Goal: Task Accomplishment & Management: Manage account settings

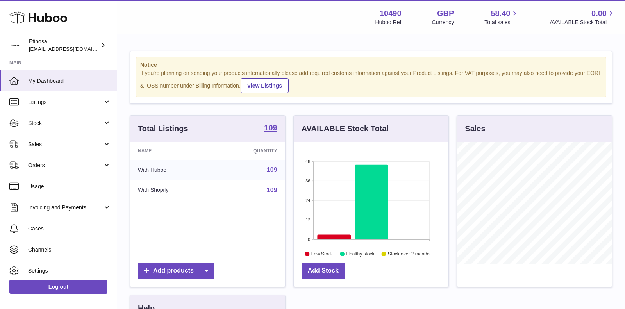
scroll to position [121, 155]
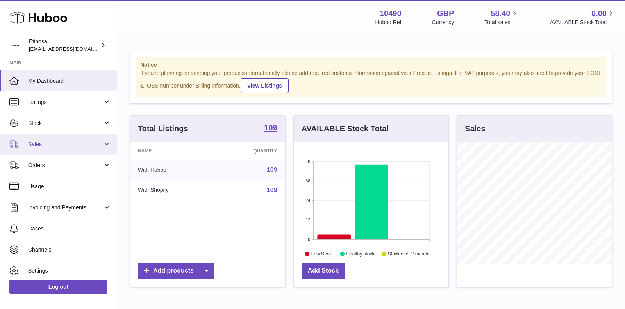
click at [57, 143] on span "Sales" at bounding box center [65, 144] width 75 height 7
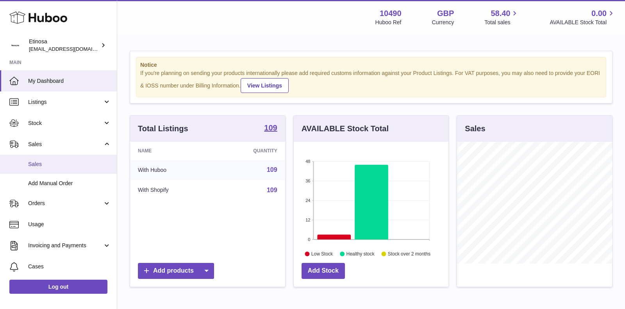
click at [59, 168] on link "Sales" at bounding box center [58, 164] width 117 height 19
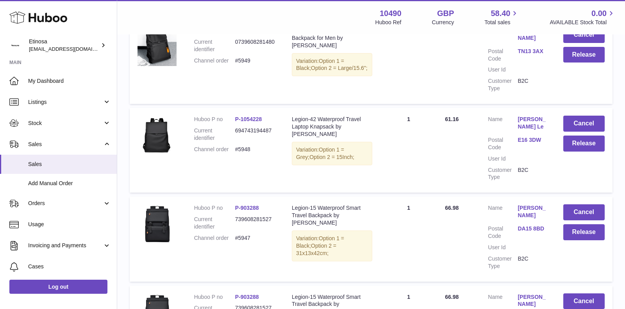
scroll to position [841, 0]
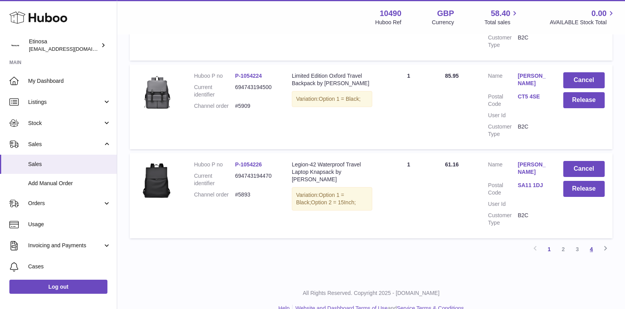
click at [590, 242] on link "4" at bounding box center [591, 249] width 14 height 14
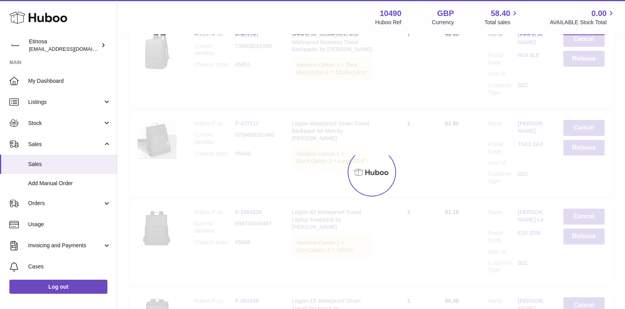
scroll to position [35, 0]
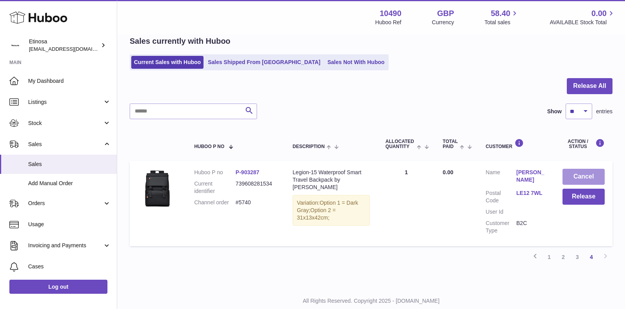
click at [586, 176] on button "Cancel" at bounding box center [583, 177] width 42 height 16
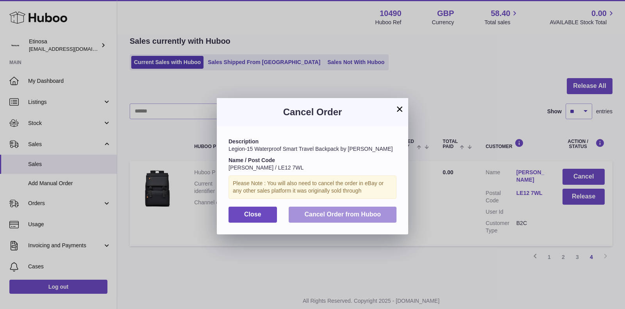
click at [370, 214] on span "Cancel Order from Huboo" at bounding box center [342, 214] width 77 height 7
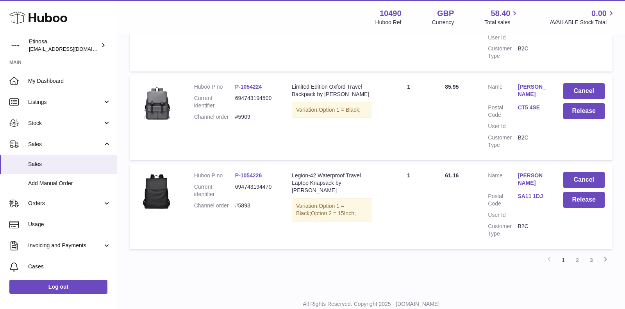
scroll to position [841, 0]
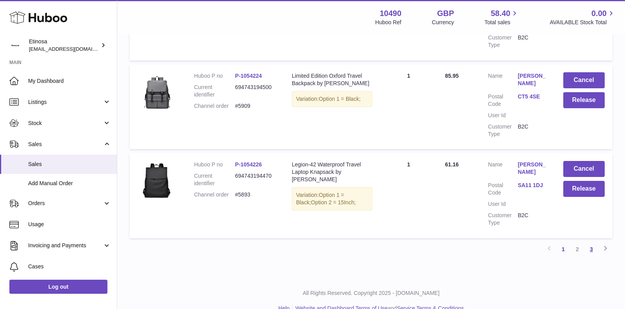
click at [591, 242] on link "3" at bounding box center [591, 249] width 14 height 14
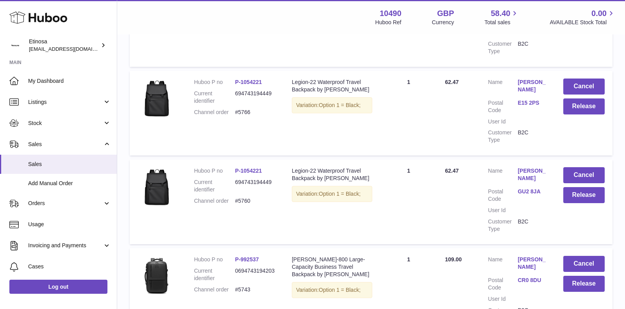
scroll to position [848, 0]
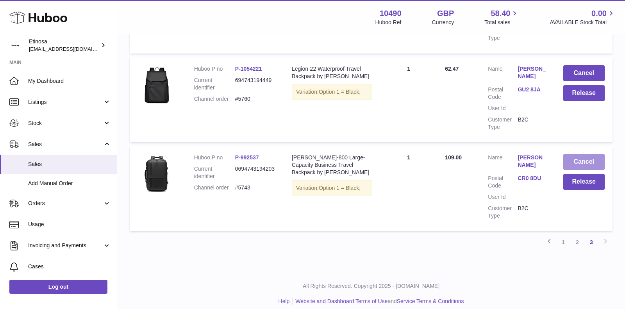
click at [581, 154] on button "Cancel" at bounding box center [584, 162] width 42 height 16
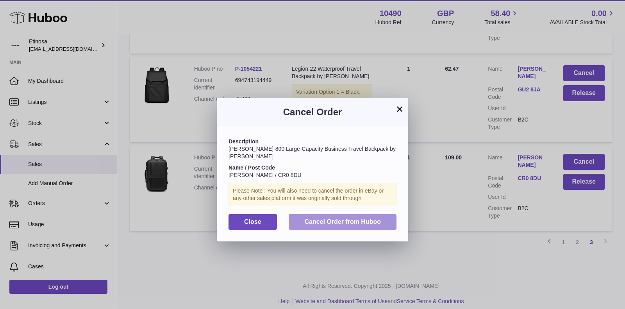
click at [342, 218] on span "Cancel Order from Huboo" at bounding box center [342, 221] width 77 height 7
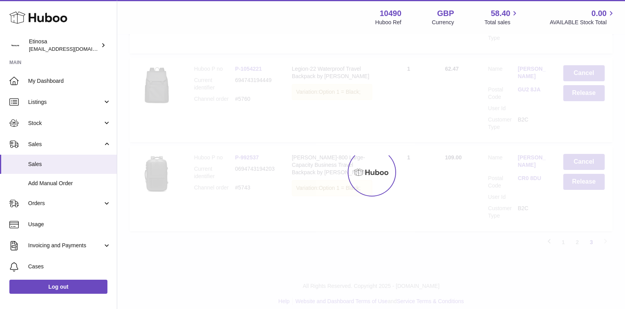
scroll to position [760, 0]
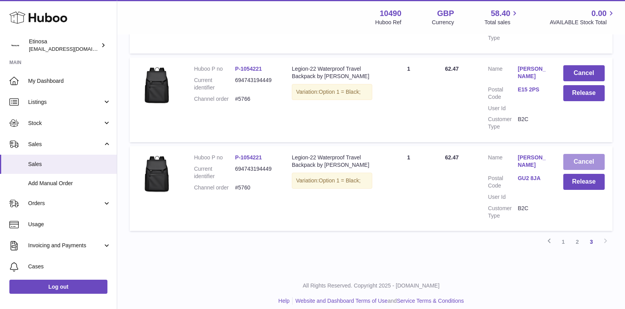
click at [579, 154] on button "Cancel" at bounding box center [584, 162] width 42 height 16
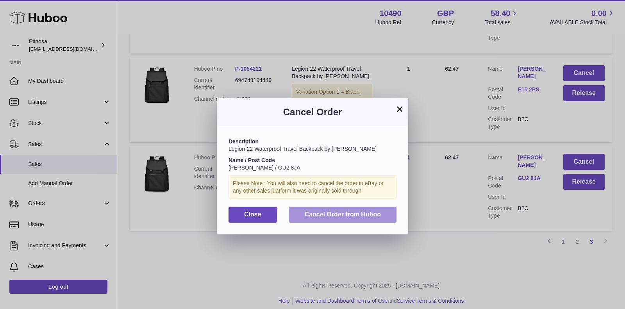
click at [390, 208] on button "Cancel Order from Huboo" at bounding box center [343, 215] width 108 height 16
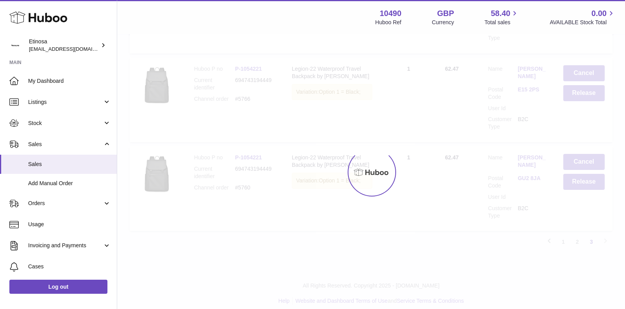
scroll to position [671, 0]
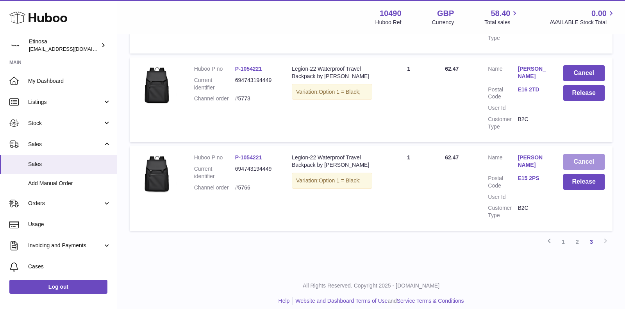
click at [580, 154] on button "Cancel" at bounding box center [584, 162] width 42 height 16
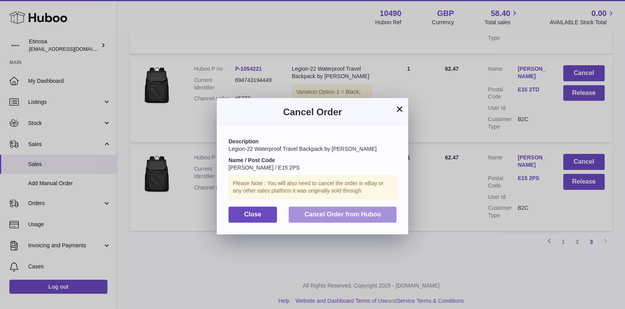
click at [336, 211] on span "Cancel Order from Huboo" at bounding box center [342, 214] width 77 height 7
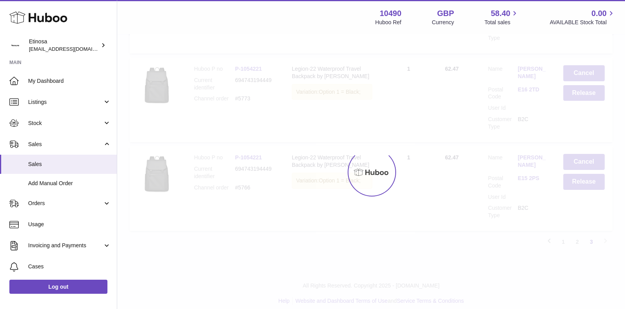
scroll to position [583, 0]
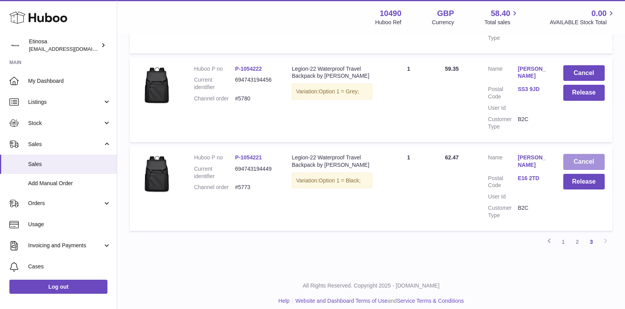
click at [577, 154] on button "Cancel" at bounding box center [584, 162] width 42 height 16
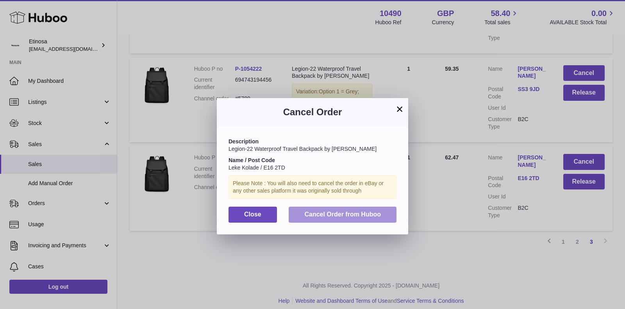
click at [354, 218] on button "Cancel Order from Huboo" at bounding box center [343, 215] width 108 height 16
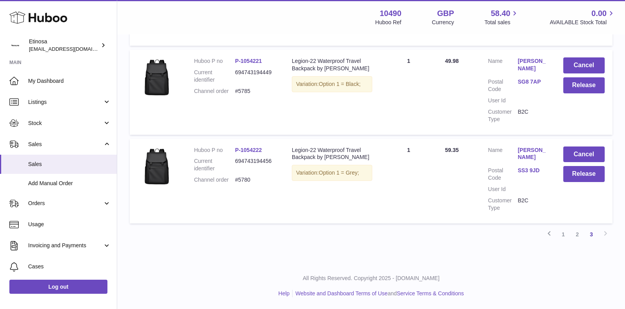
scroll to position [494, 0]
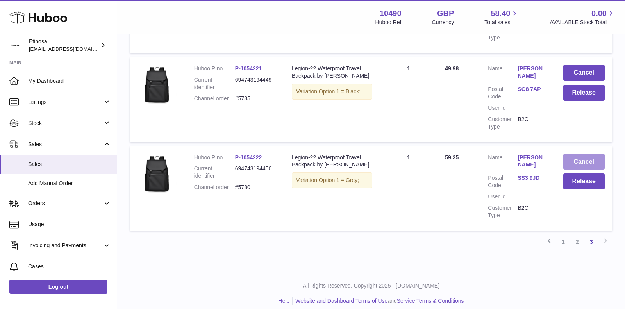
click at [573, 154] on button "Cancel" at bounding box center [584, 162] width 42 height 16
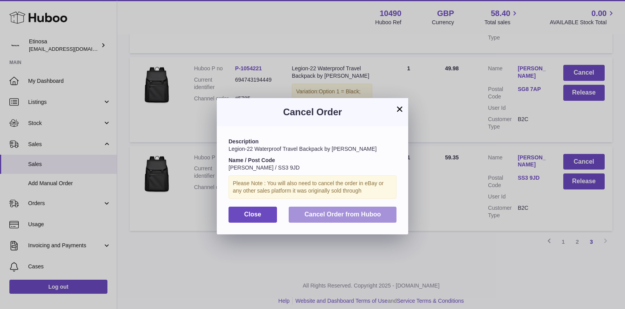
click at [373, 208] on button "Cancel Order from Huboo" at bounding box center [343, 215] width 108 height 16
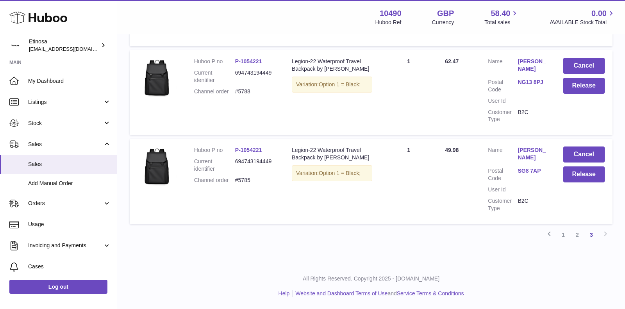
scroll to position [405, 0]
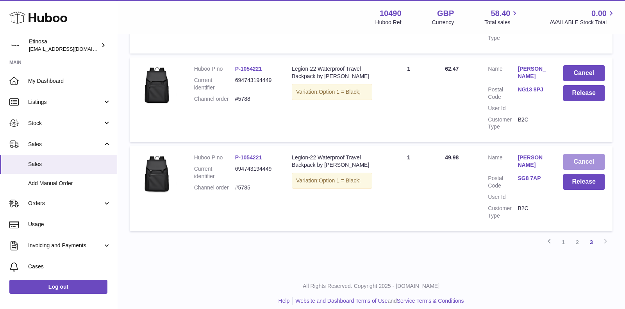
click at [576, 154] on button "Cancel" at bounding box center [584, 162] width 42 height 16
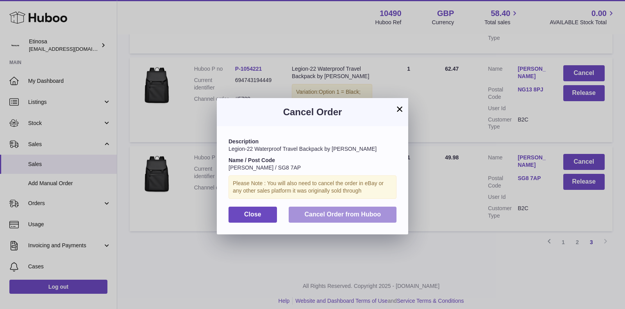
click at [379, 214] on span "Cancel Order from Huboo" at bounding box center [342, 214] width 77 height 7
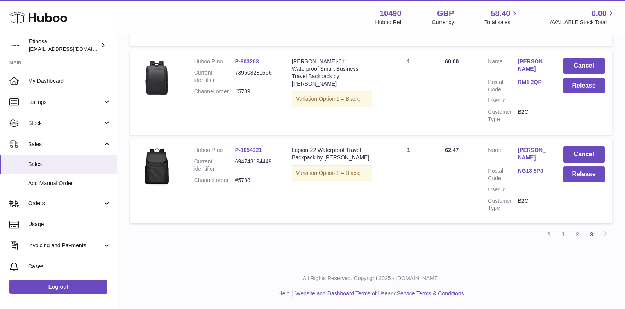
scroll to position [316, 0]
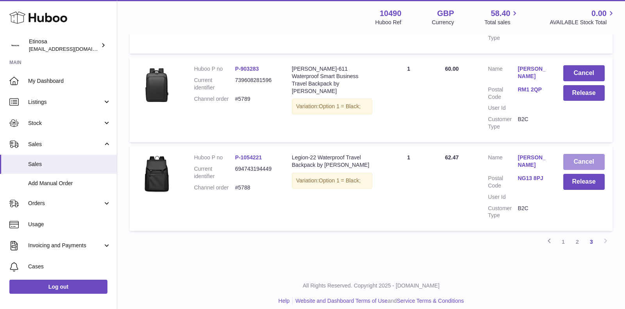
click at [581, 158] on button "Cancel" at bounding box center [584, 162] width 42 height 16
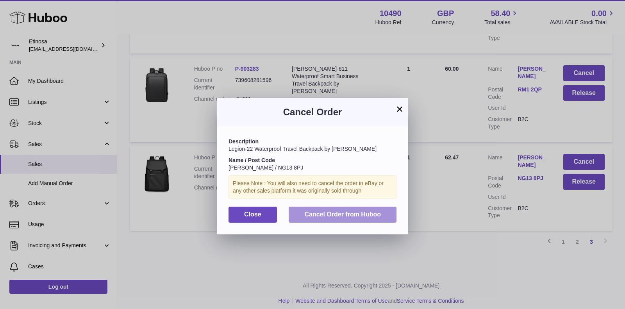
click at [339, 218] on button "Cancel Order from Huboo" at bounding box center [343, 215] width 108 height 16
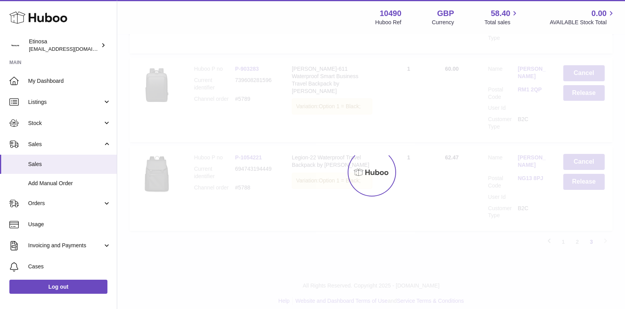
scroll to position [235, 0]
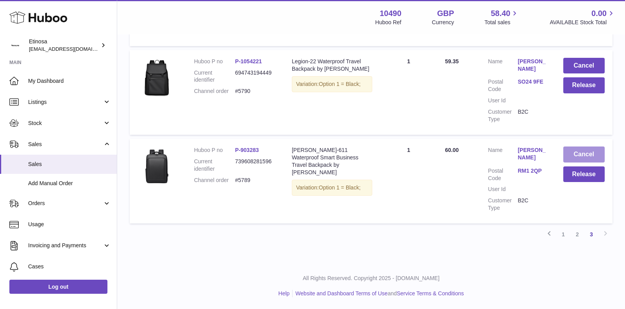
click at [571, 150] on button "Cancel" at bounding box center [584, 154] width 42 height 16
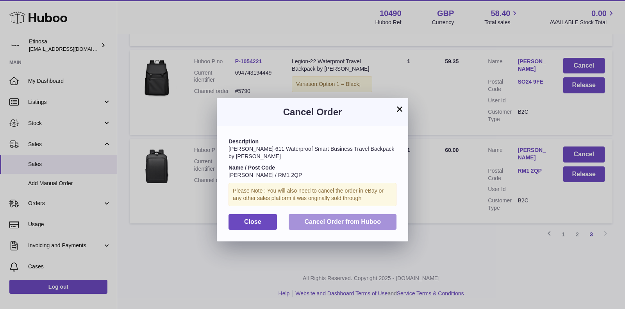
click at [348, 218] on span "Cancel Order from Huboo" at bounding box center [342, 221] width 77 height 7
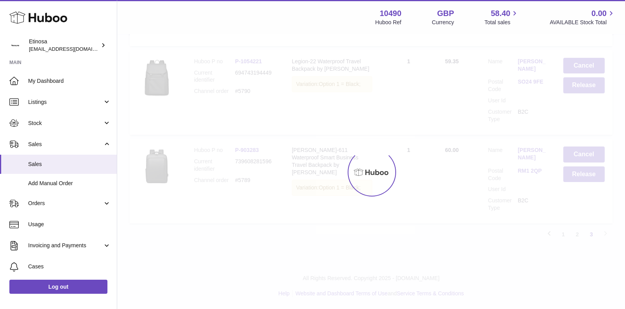
scroll to position [146, 0]
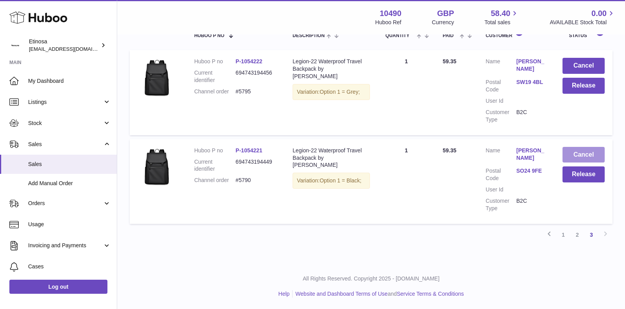
click at [581, 150] on button "Cancel" at bounding box center [583, 155] width 42 height 16
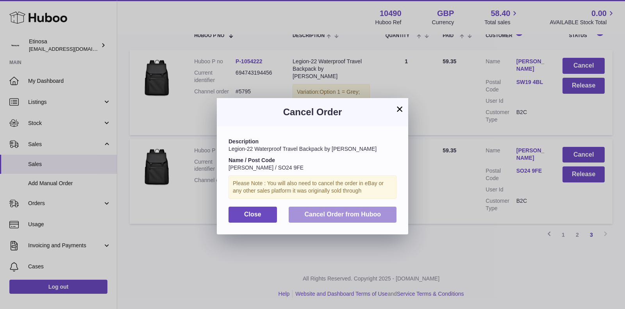
click at [353, 212] on span "Cancel Order from Huboo" at bounding box center [342, 214] width 77 height 7
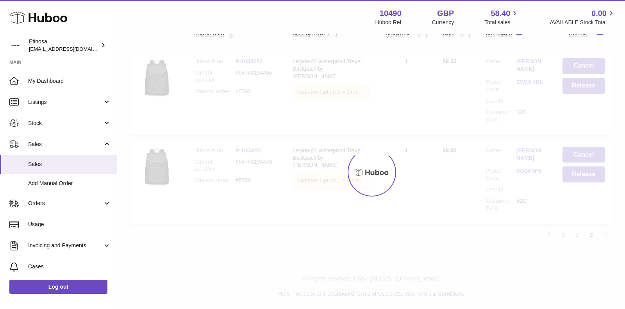
scroll to position [57, 0]
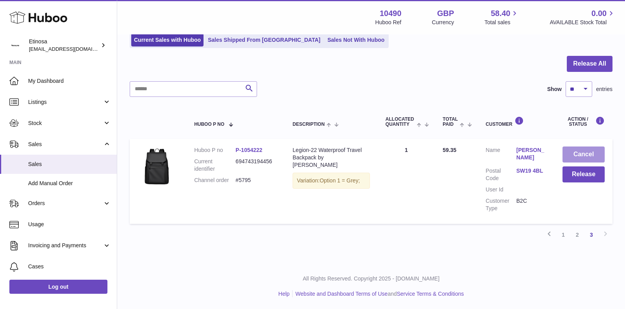
click at [579, 154] on button "Cancel" at bounding box center [583, 154] width 42 height 16
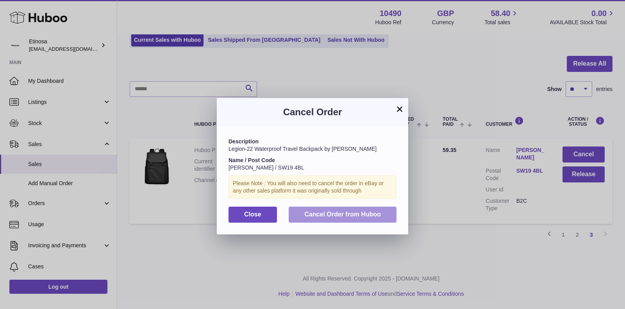
click at [378, 217] on span "Cancel Order from Huboo" at bounding box center [342, 214] width 77 height 7
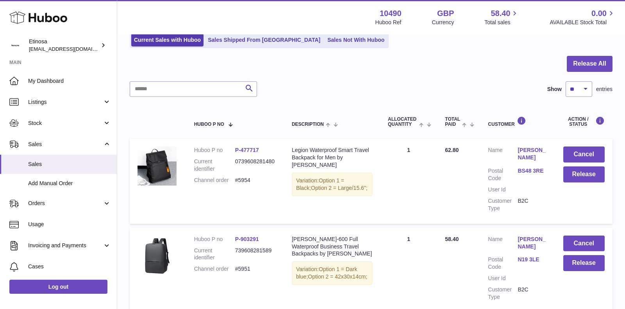
scroll to position [841, 0]
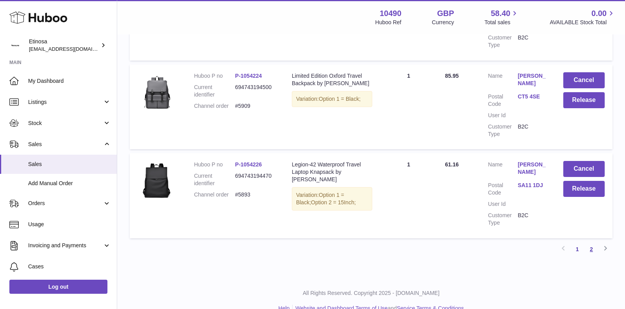
click at [591, 242] on link "2" at bounding box center [591, 249] width 14 height 14
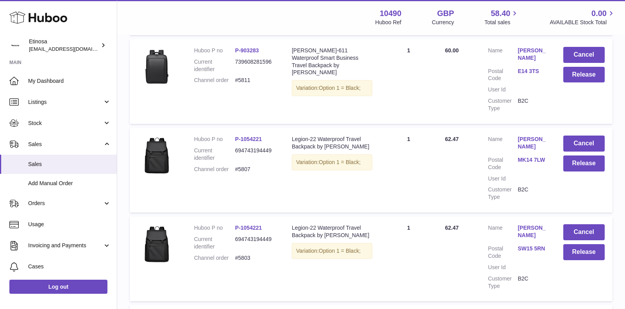
scroll to position [841, 0]
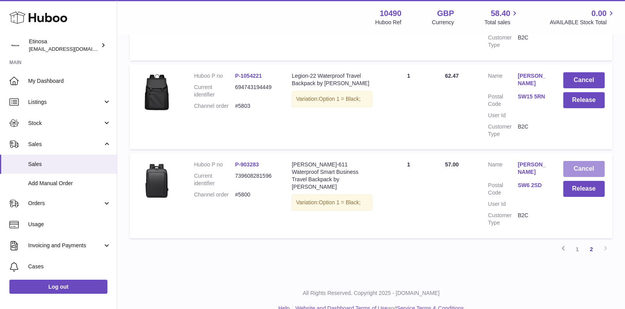
click at [581, 161] on button "Cancel" at bounding box center [584, 169] width 42 height 16
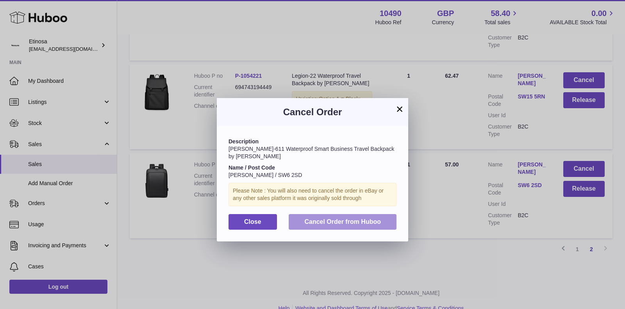
click at [384, 216] on button "Cancel Order from Huboo" at bounding box center [343, 222] width 108 height 16
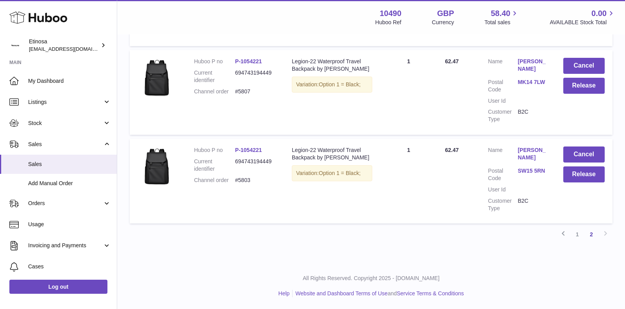
scroll to position [752, 0]
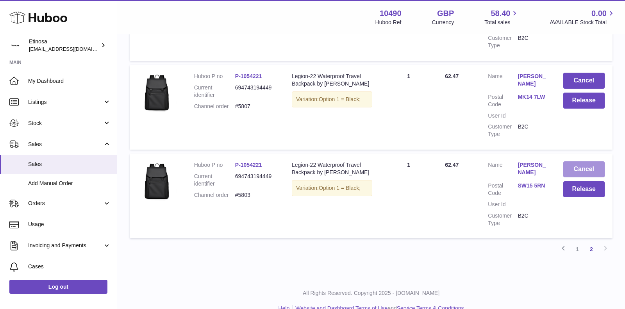
click at [583, 161] on button "Cancel" at bounding box center [584, 169] width 42 height 16
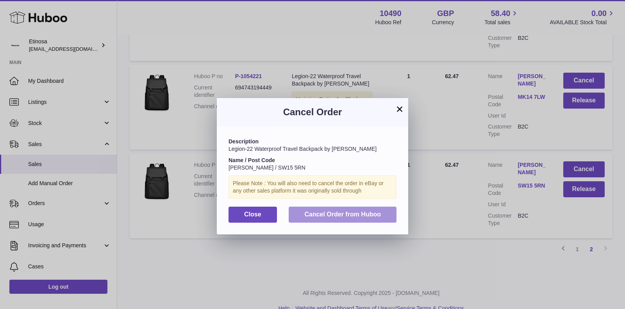
click at [343, 209] on button "Cancel Order from Huboo" at bounding box center [343, 215] width 108 height 16
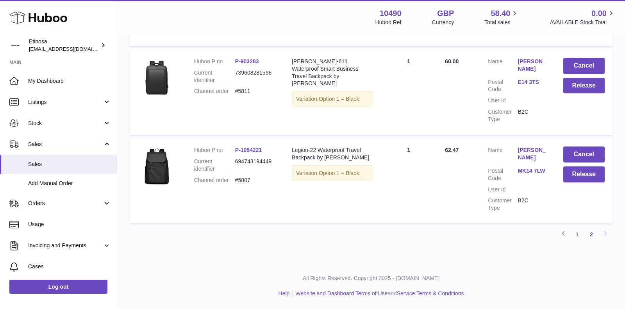
scroll to position [664, 0]
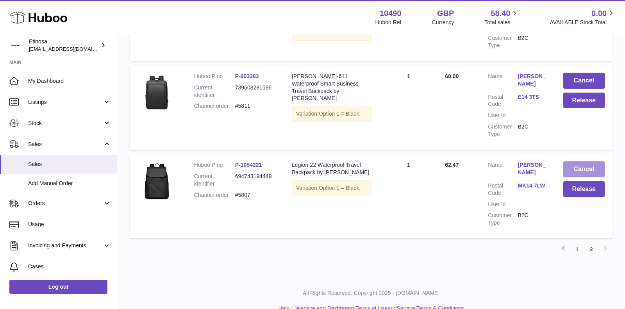
click at [577, 161] on button "Cancel" at bounding box center [584, 169] width 42 height 16
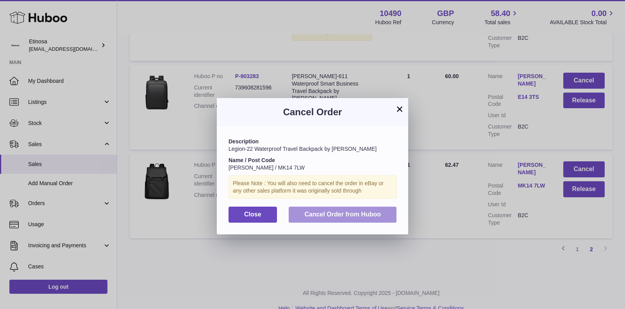
click at [358, 218] on button "Cancel Order from Huboo" at bounding box center [343, 215] width 108 height 16
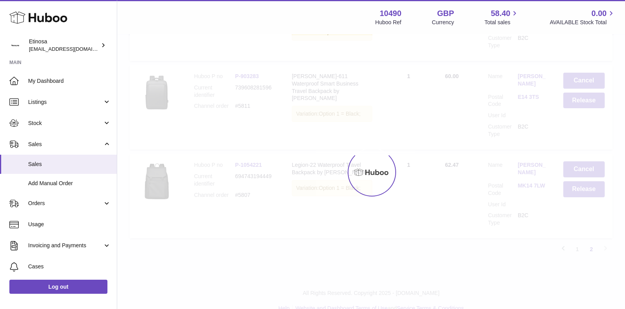
scroll to position [575, 0]
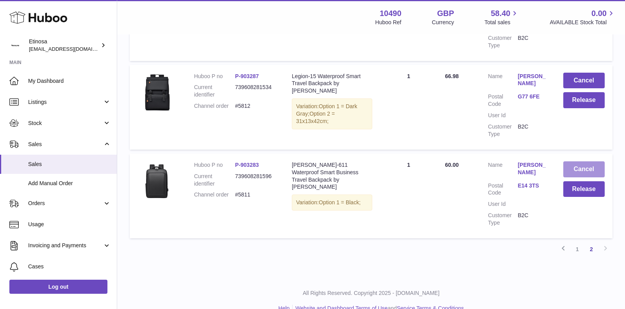
click at [578, 161] on button "Cancel" at bounding box center [584, 169] width 42 height 16
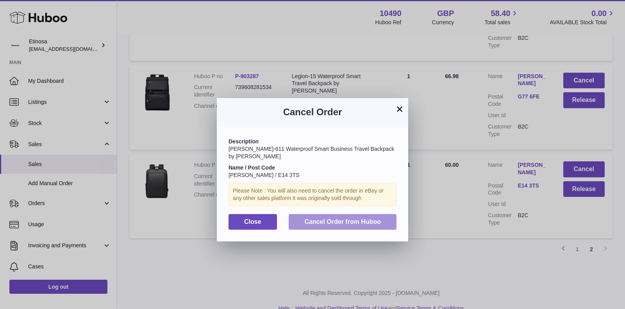
click at [367, 218] on span "Cancel Order from Huboo" at bounding box center [342, 221] width 77 height 7
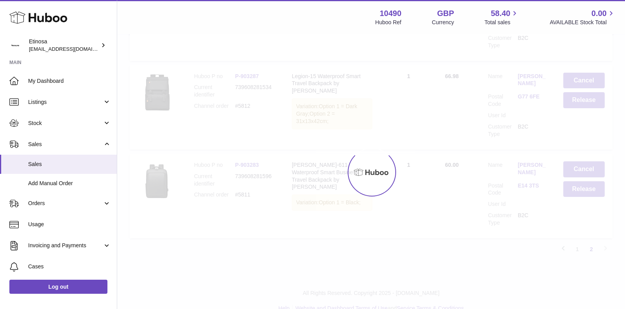
scroll to position [486, 0]
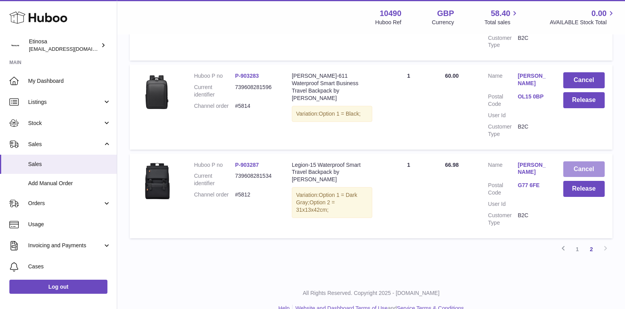
click at [589, 161] on button "Cancel" at bounding box center [584, 169] width 42 height 16
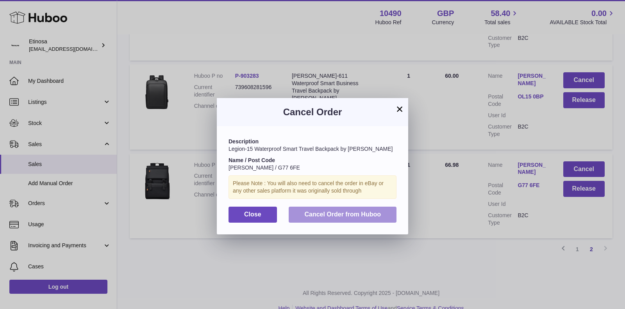
click at [372, 212] on span "Cancel Order from Huboo" at bounding box center [342, 214] width 77 height 7
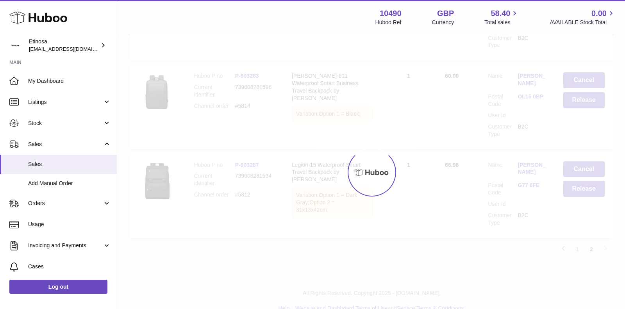
scroll to position [397, 0]
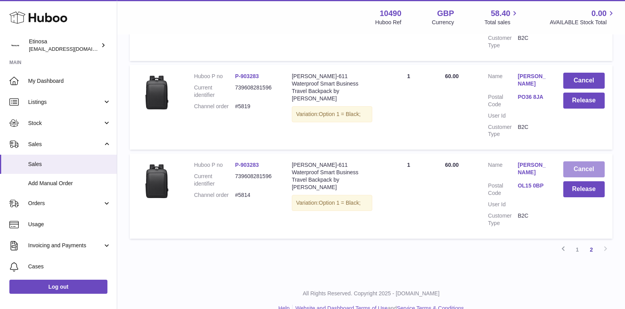
click at [568, 161] on button "Cancel" at bounding box center [584, 169] width 42 height 16
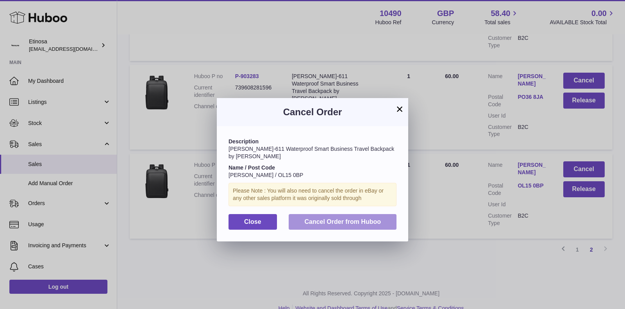
click at [390, 214] on button "Cancel Order from Huboo" at bounding box center [343, 222] width 108 height 16
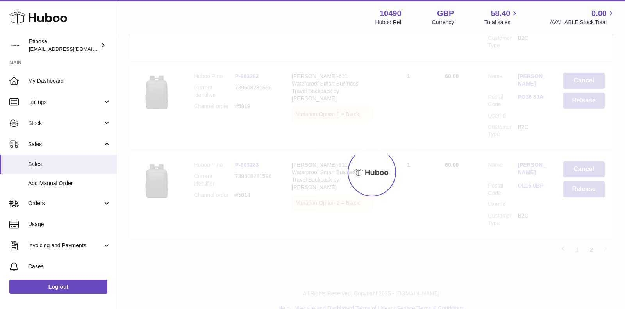
scroll to position [316, 0]
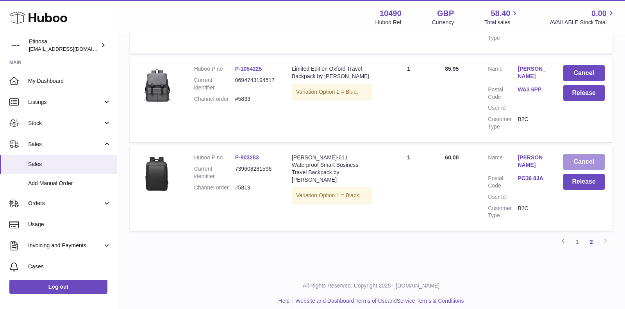
click at [588, 154] on button "Cancel" at bounding box center [584, 162] width 42 height 16
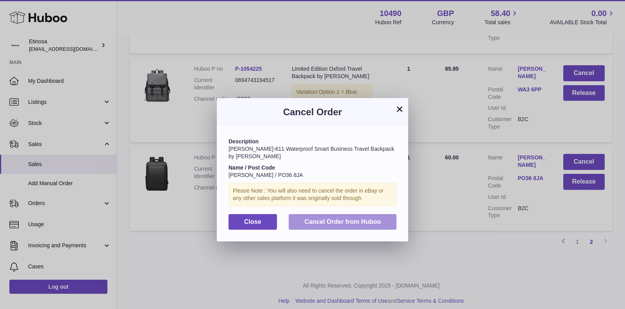
click at [372, 218] on span "Cancel Order from Huboo" at bounding box center [342, 221] width 77 height 7
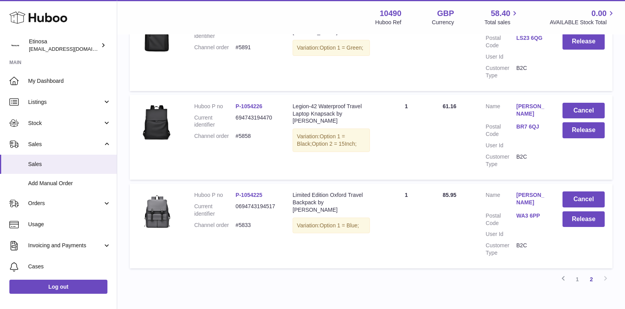
scroll to position [228, 0]
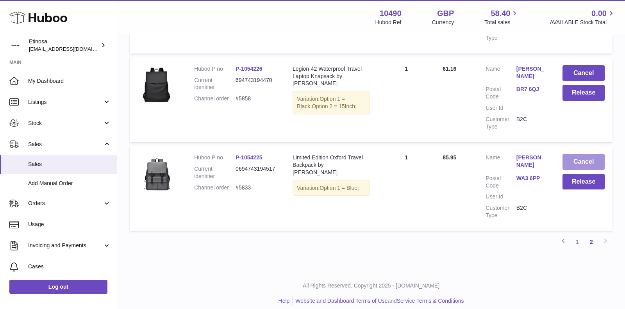
click at [580, 157] on button "Cancel" at bounding box center [583, 162] width 42 height 16
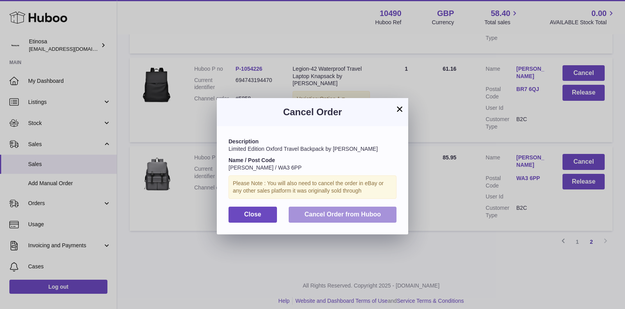
click at [360, 213] on span "Cancel Order from Huboo" at bounding box center [342, 214] width 77 height 7
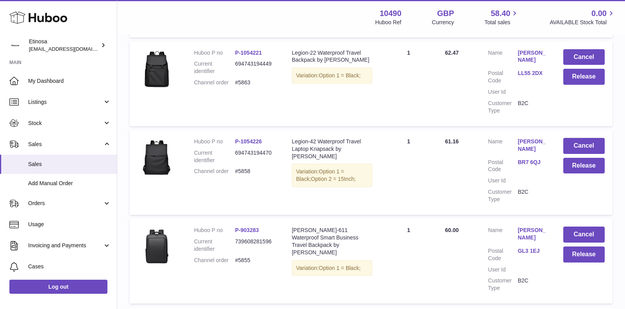
scroll to position [827, 0]
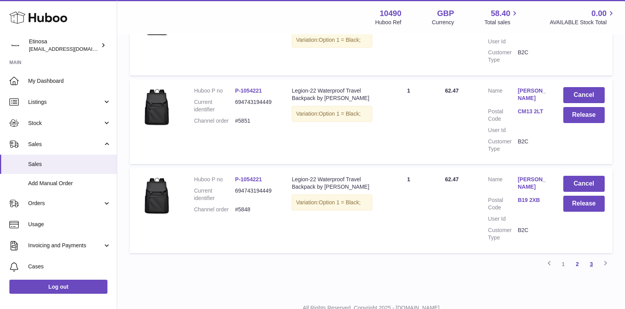
click at [591, 257] on link "3" at bounding box center [591, 264] width 14 height 14
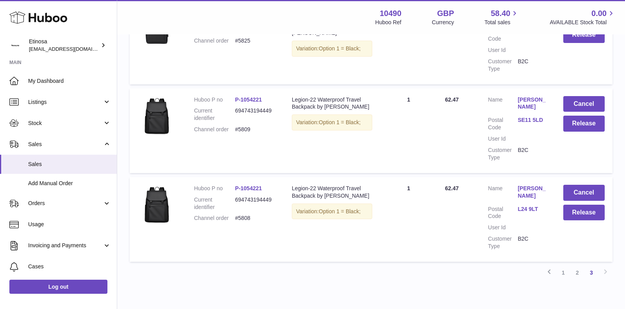
scroll to position [760, 0]
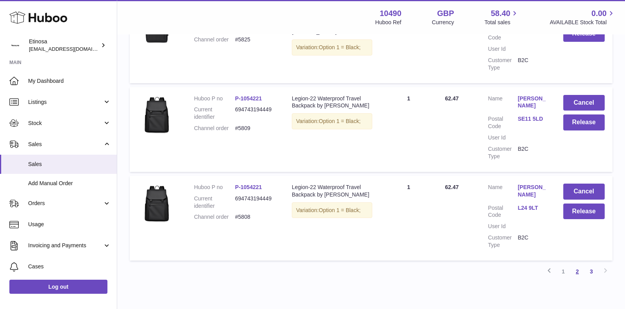
click at [576, 264] on link "2" at bounding box center [577, 271] width 14 height 14
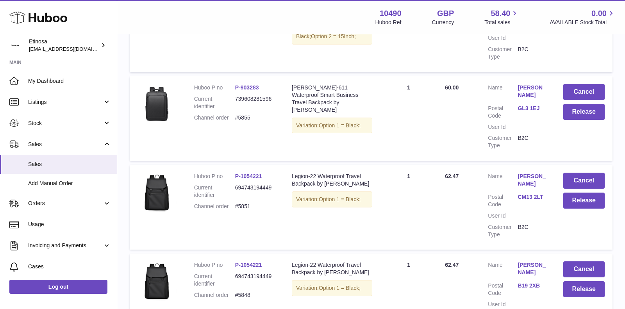
scroll to position [827, 0]
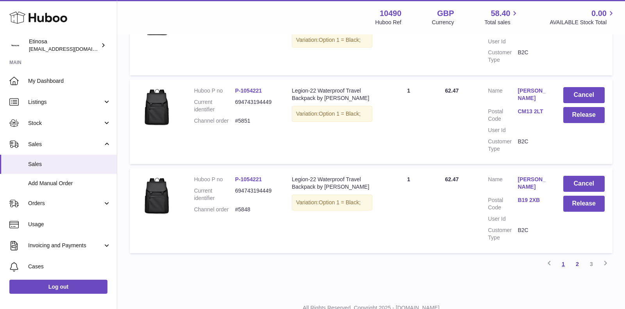
click at [566, 257] on link "1" at bounding box center [563, 264] width 14 height 14
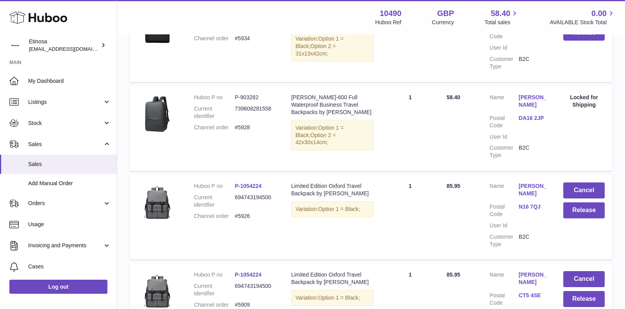
scroll to position [848, 0]
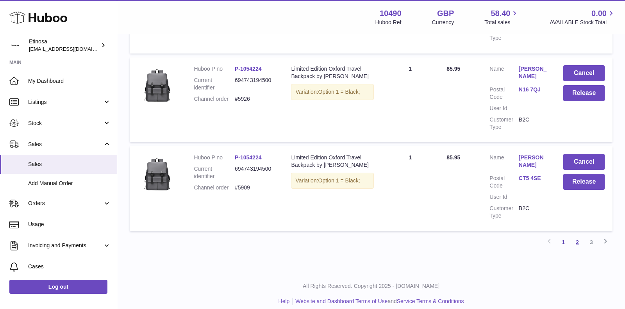
click at [577, 235] on link "2" at bounding box center [577, 242] width 14 height 14
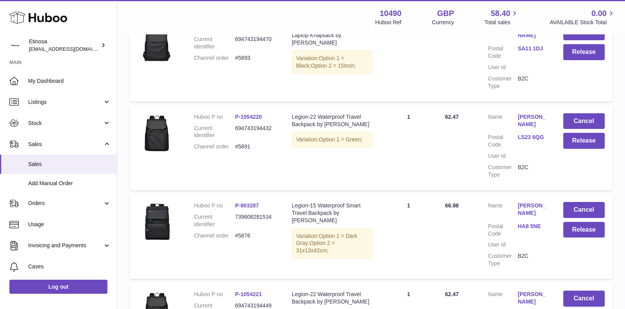
scroll to position [164, 0]
